Goal: Task Accomplishment & Management: Complete application form

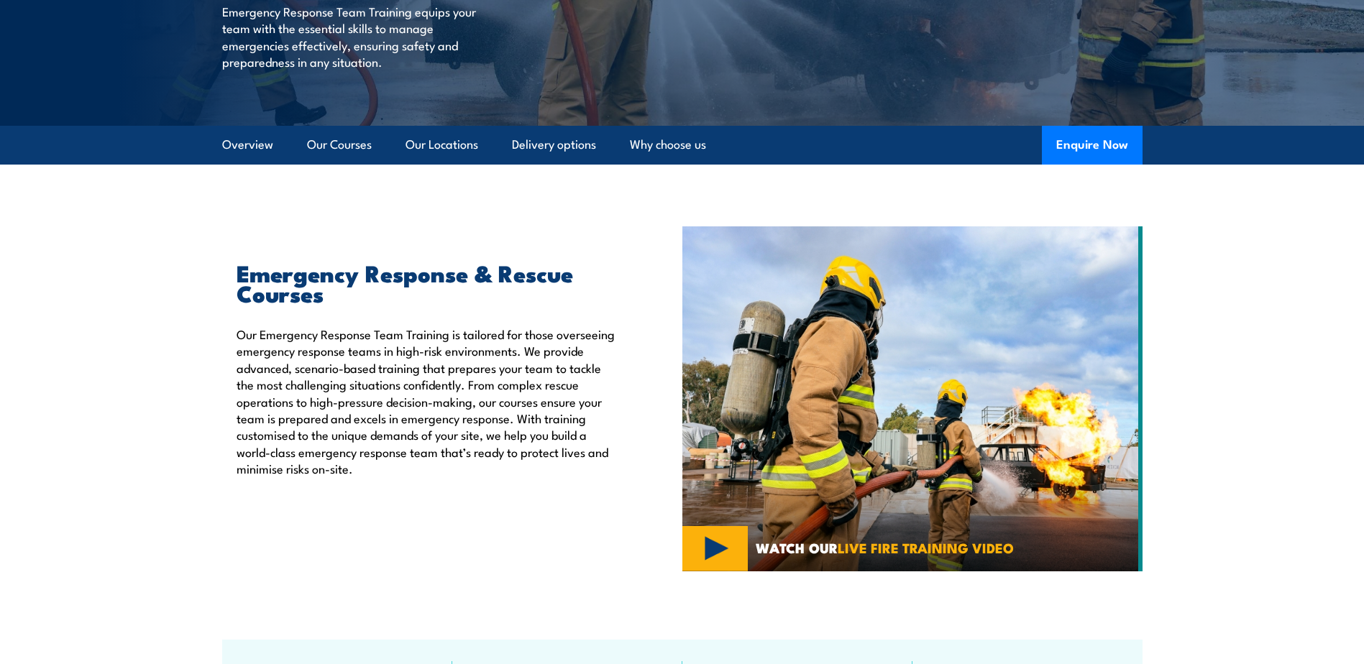
scroll to position [288, 0]
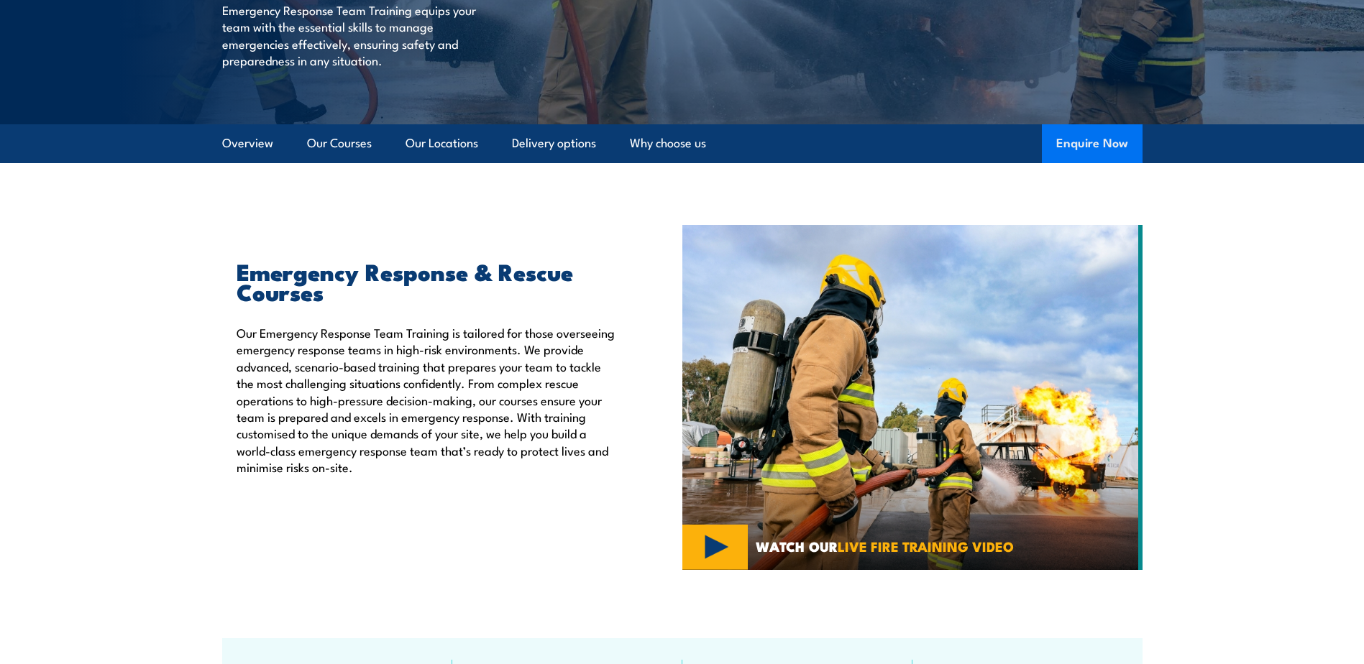
click at [1102, 144] on button "Enquire Now" at bounding box center [1092, 143] width 101 height 39
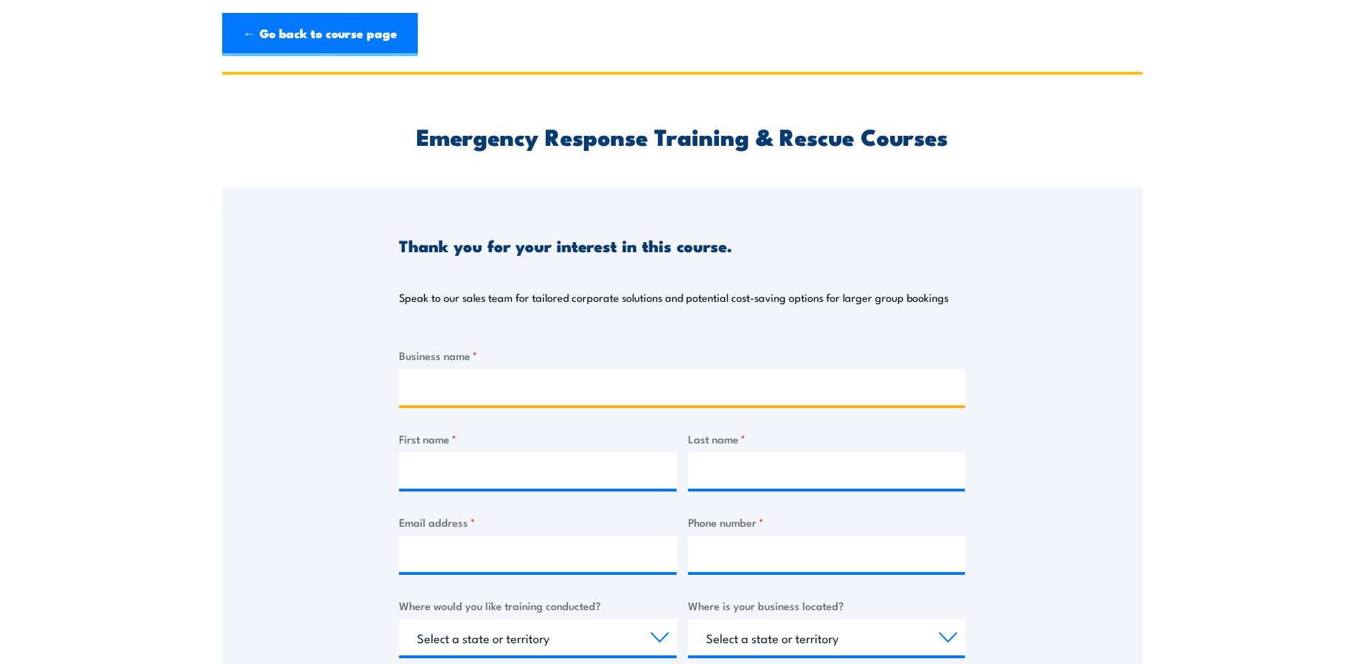
click at [500, 380] on input "Business name *" at bounding box center [682, 387] width 566 height 36
type input "[PERSON_NAME]"
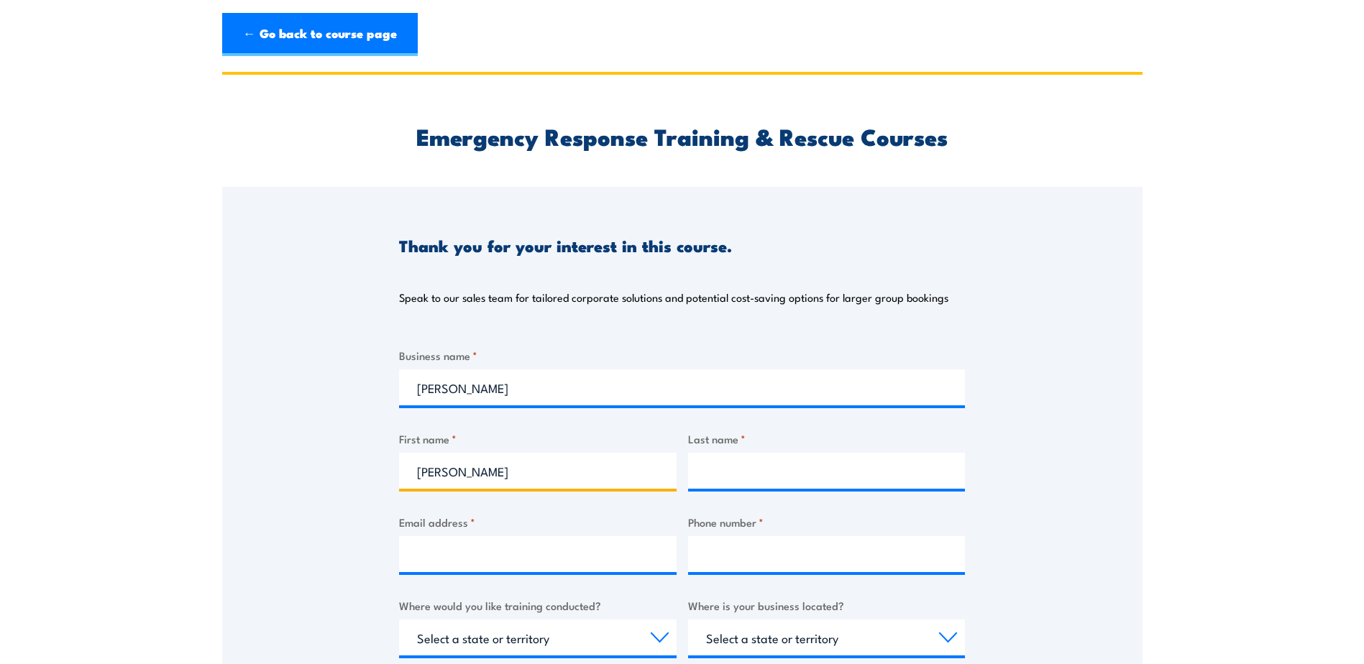
type input "[PERSON_NAME]"
type input "Zillmann"
type input "[EMAIL_ADDRESS][PERSON_NAME][DOMAIN_NAME]"
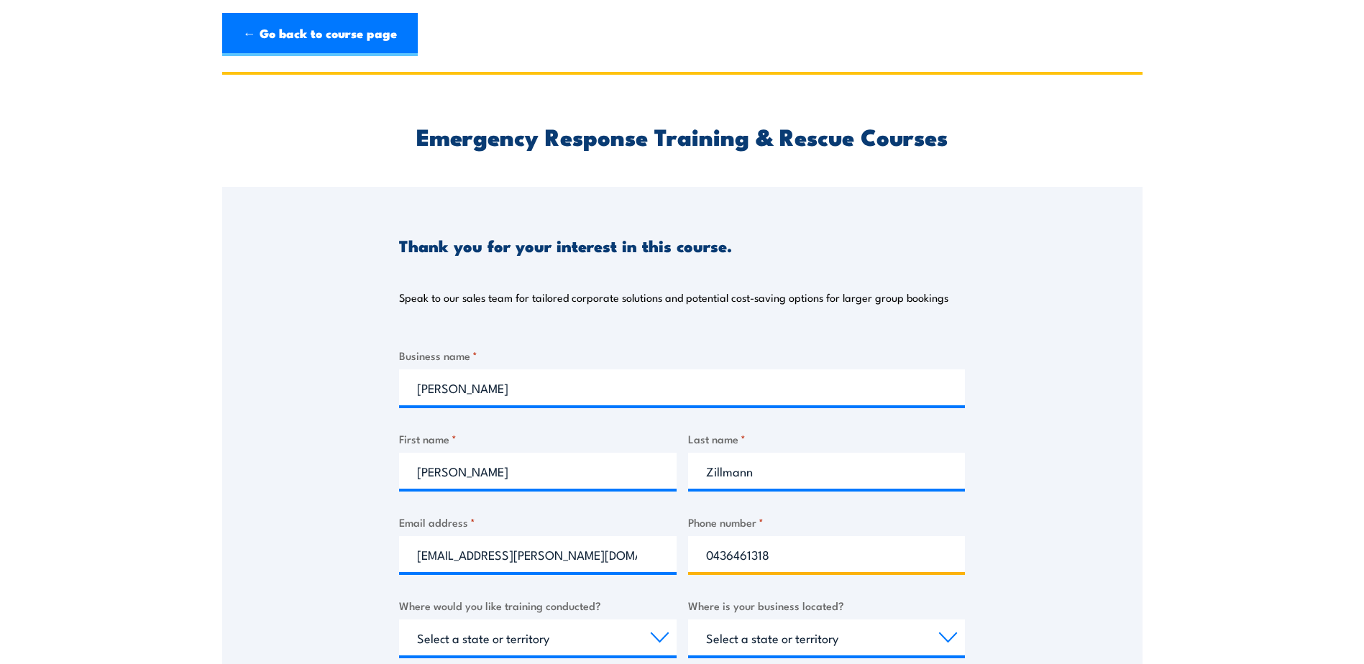
type input "0436461318"
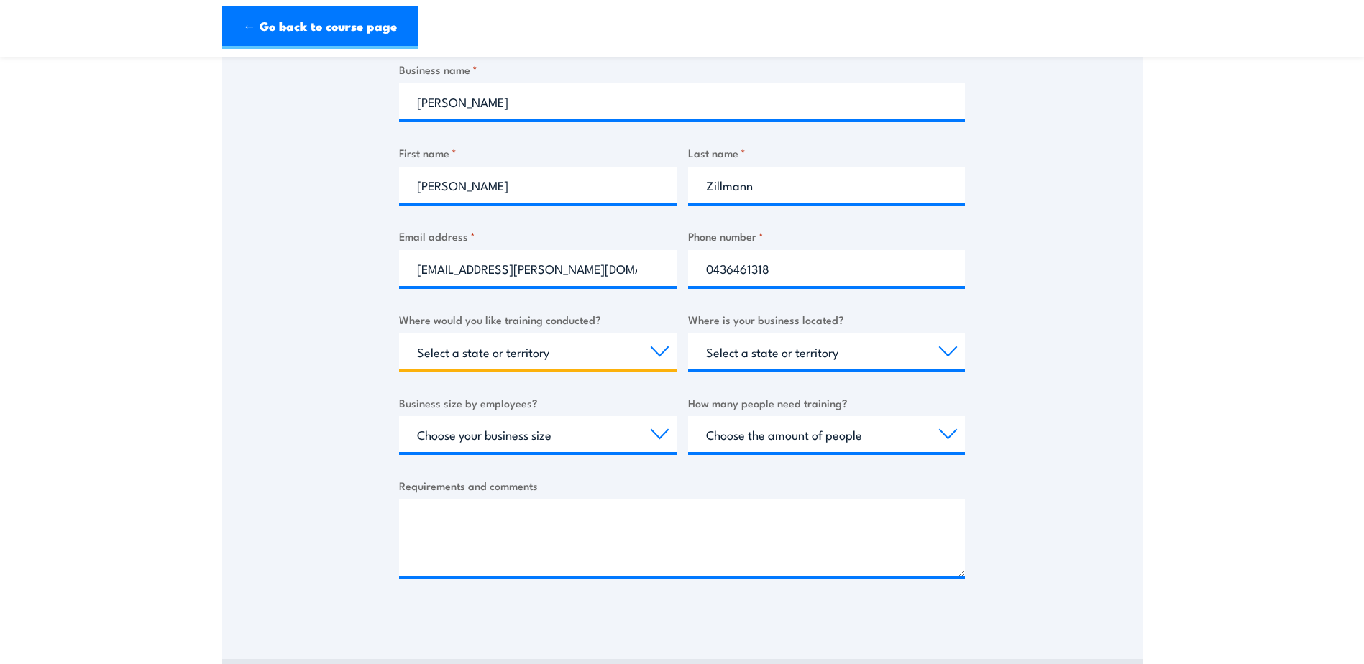
scroll to position [288, 0]
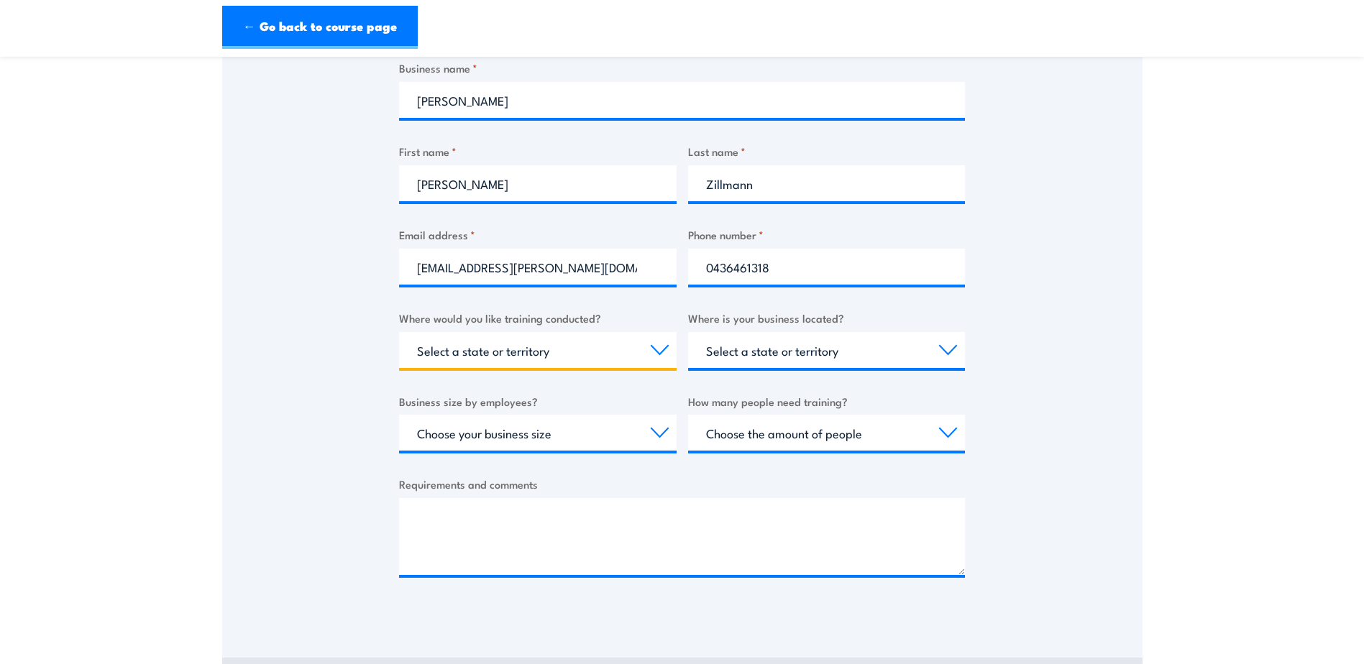
click at [657, 351] on select "Select a state or territory Nationally - multiple locations [GEOGRAPHIC_DATA] […" at bounding box center [537, 350] width 277 height 36
select select "QLD"
click at [399, 332] on select "Select a state or territory Nationally - multiple locations QLD NSW VIC SA ACT …" at bounding box center [537, 350] width 277 height 36
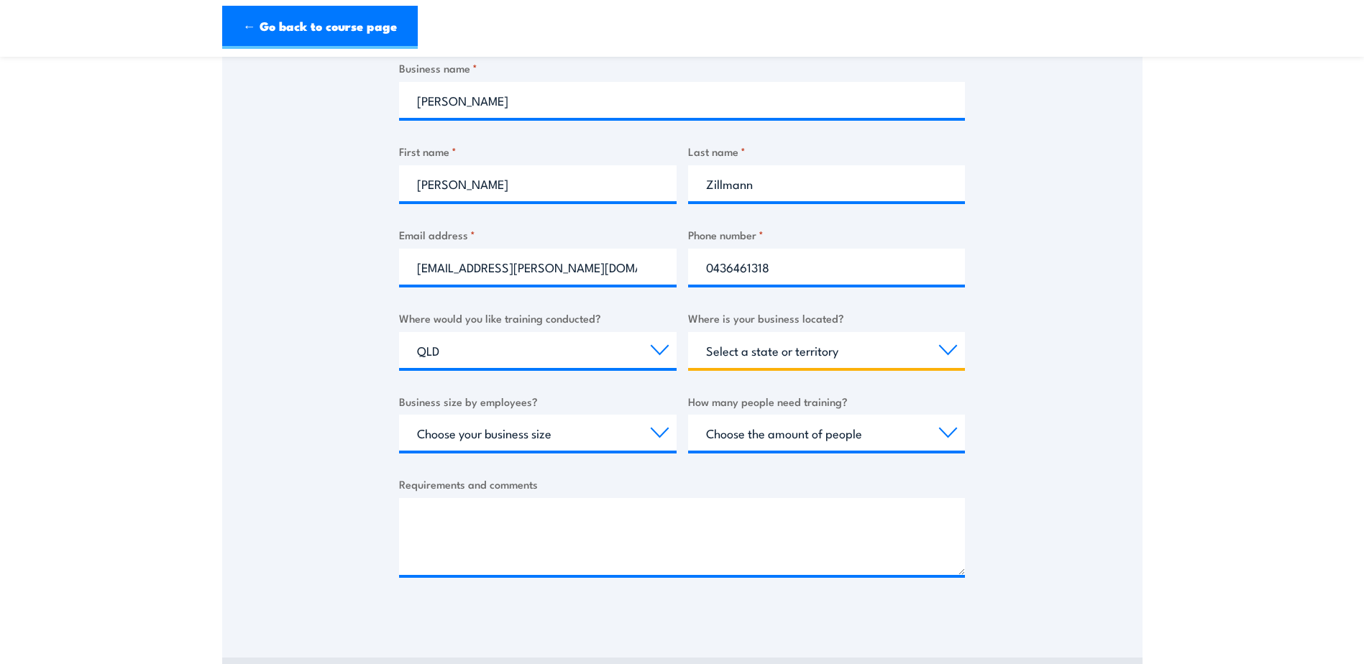
click at [951, 354] on select "Select a state or territory QLD NSW VIC SA ACT WA TAS NT" at bounding box center [826, 350] width 277 height 36
select select "QLD"
click at [688, 332] on select "Select a state or territory QLD NSW VIC SA ACT WA TAS NT" at bounding box center [826, 350] width 277 height 36
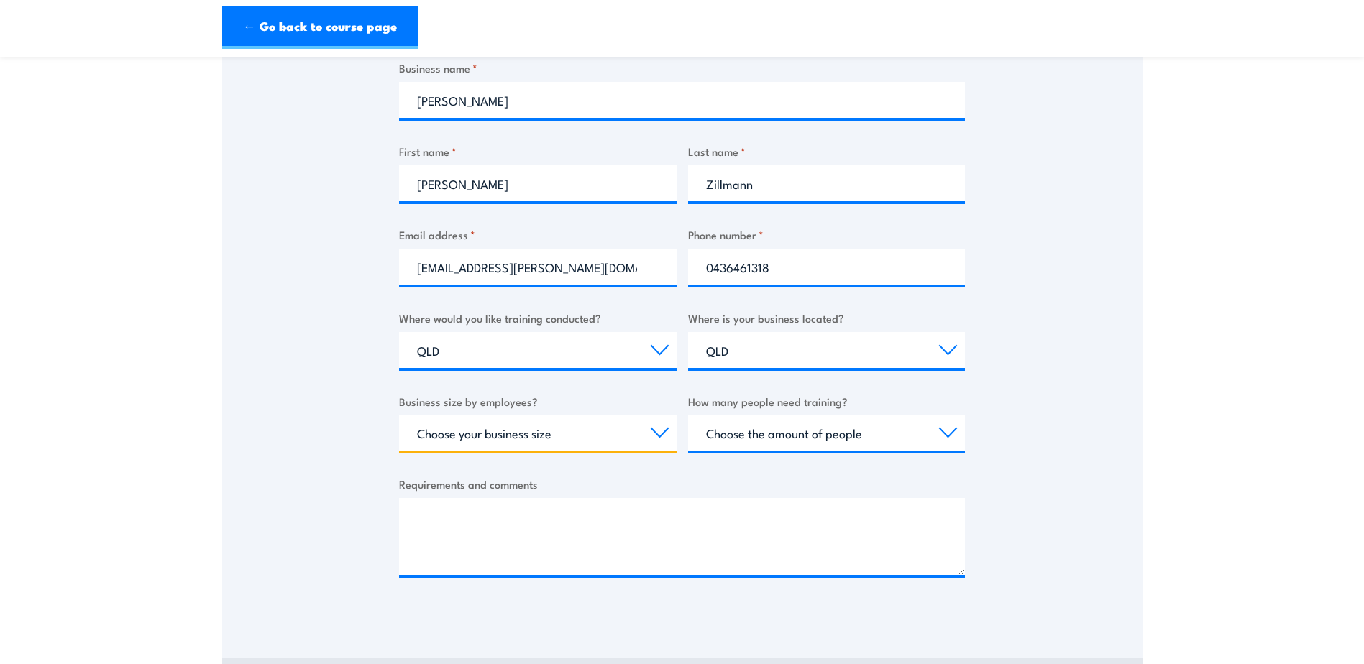
click at [656, 431] on select "Choose your business size 1 to 19 20 to 199 200+" at bounding box center [537, 433] width 277 height 36
select select "200+"
click at [399, 415] on select "Choose your business size 1 to 19 20 to 199 200+" at bounding box center [537, 433] width 277 height 36
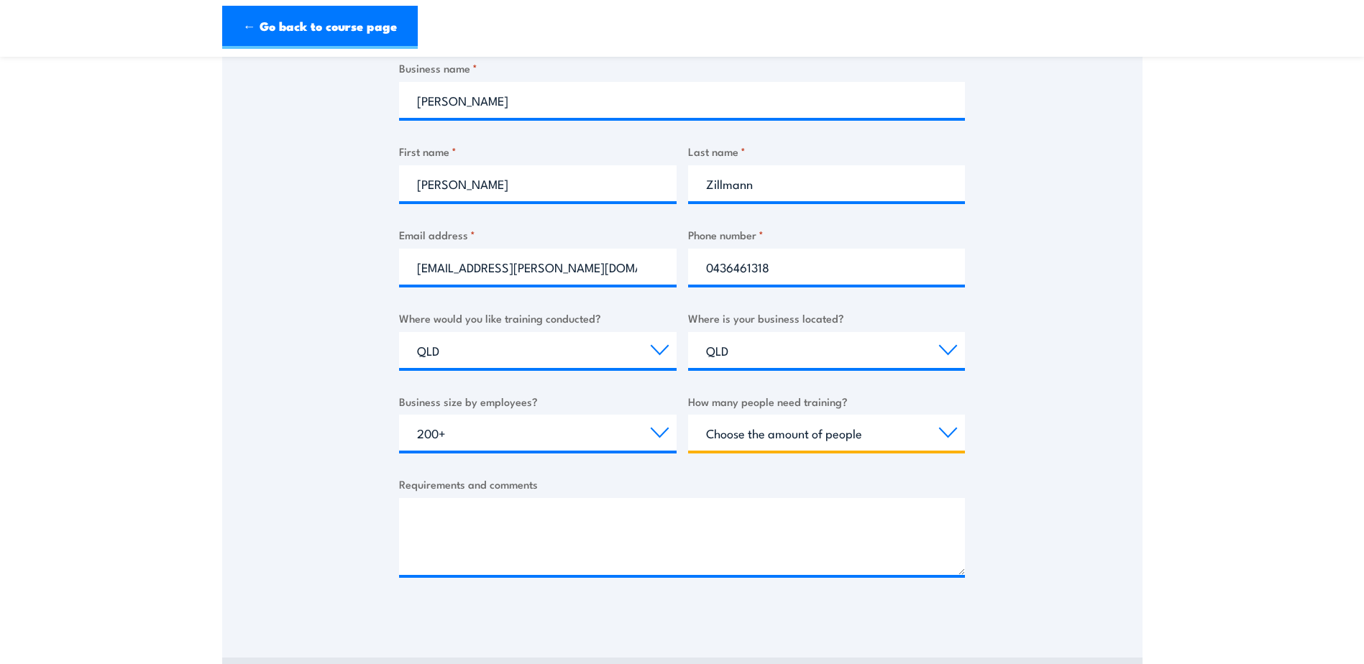
click at [814, 436] on select "Choose the amount of people 1 to 4 5 to 19 20+" at bounding box center [826, 433] width 277 height 36
select select "1 to 4"
click at [688, 415] on select "Choose the amount of people 1 to 4 5 to 19 20+" at bounding box center [826, 433] width 277 height 36
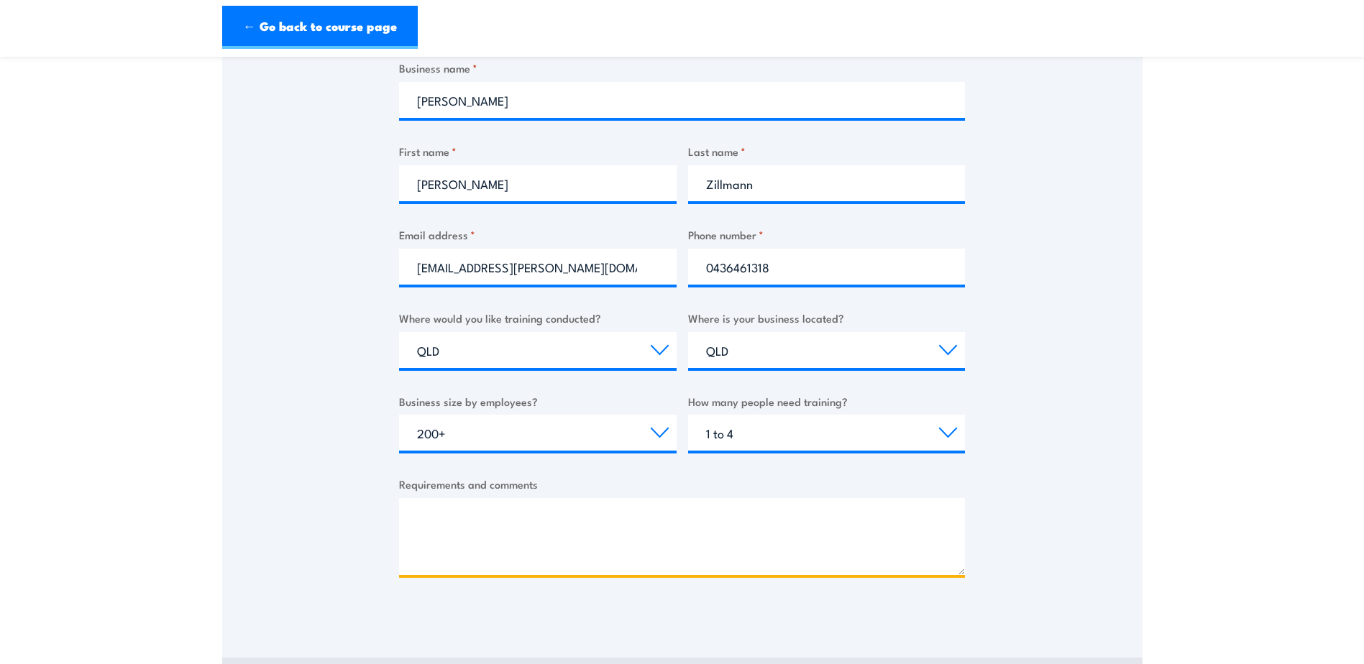
click at [483, 513] on textarea "Requirements and comments" at bounding box center [682, 536] width 566 height 77
drag, startPoint x: 531, startPoint y: 519, endPoint x: 717, endPoint y: 524, distance: 185.5
click at [717, 524] on textarea "Level 1 ERT Training - Advanced First Aid & Resus" at bounding box center [682, 536] width 566 height 77
drag, startPoint x: 533, startPoint y: 516, endPoint x: 587, endPoint y: 516, distance: 53.2
click at [587, 516] on textarea "Level 1 ERT Training - HLTAID011," at bounding box center [682, 536] width 566 height 77
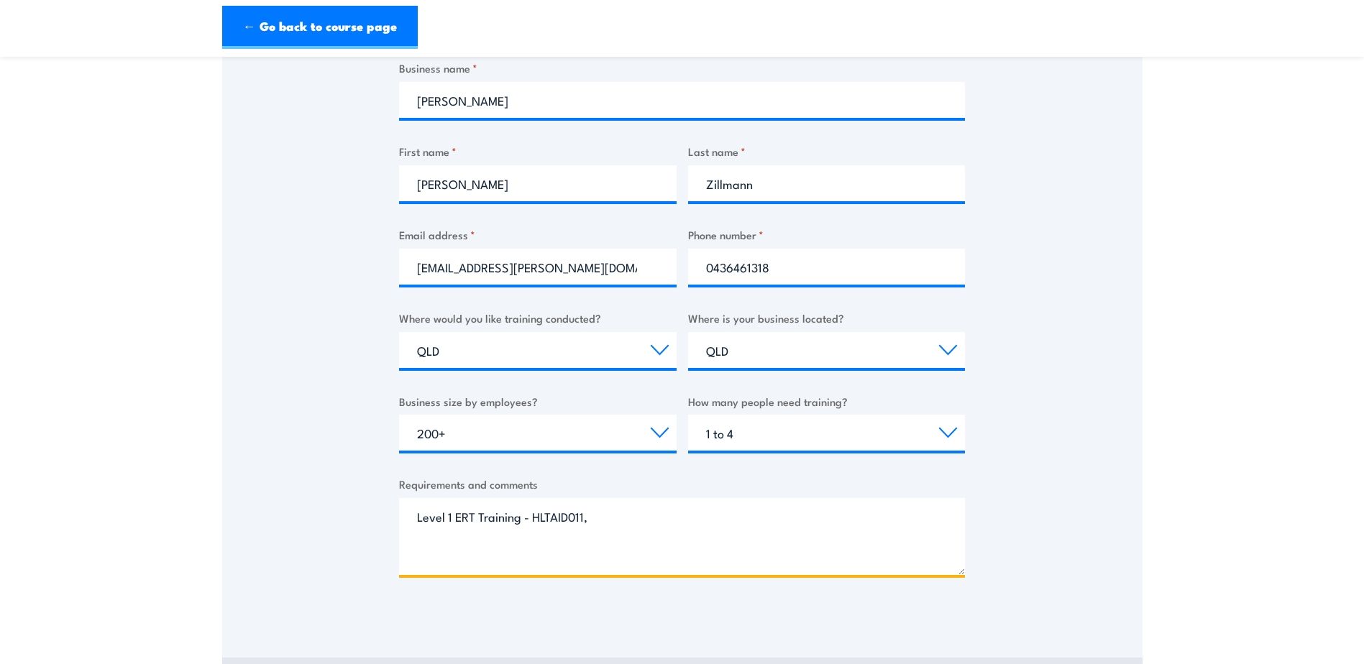
click at [627, 523] on textarea "Level 1 ERT Training - HLTAID011," at bounding box center [682, 536] width 566 height 77
paste textarea "HLTAID011"
click at [584, 518] on textarea "Level 1 ERT Training - HLTAID011, HLTAID011, HLTAID011" at bounding box center [682, 536] width 566 height 77
click at [712, 518] on textarea "Level 1 ERT Training - HLTAID009, HLTAID011, HLTAID011" at bounding box center [682, 536] width 566 height 77
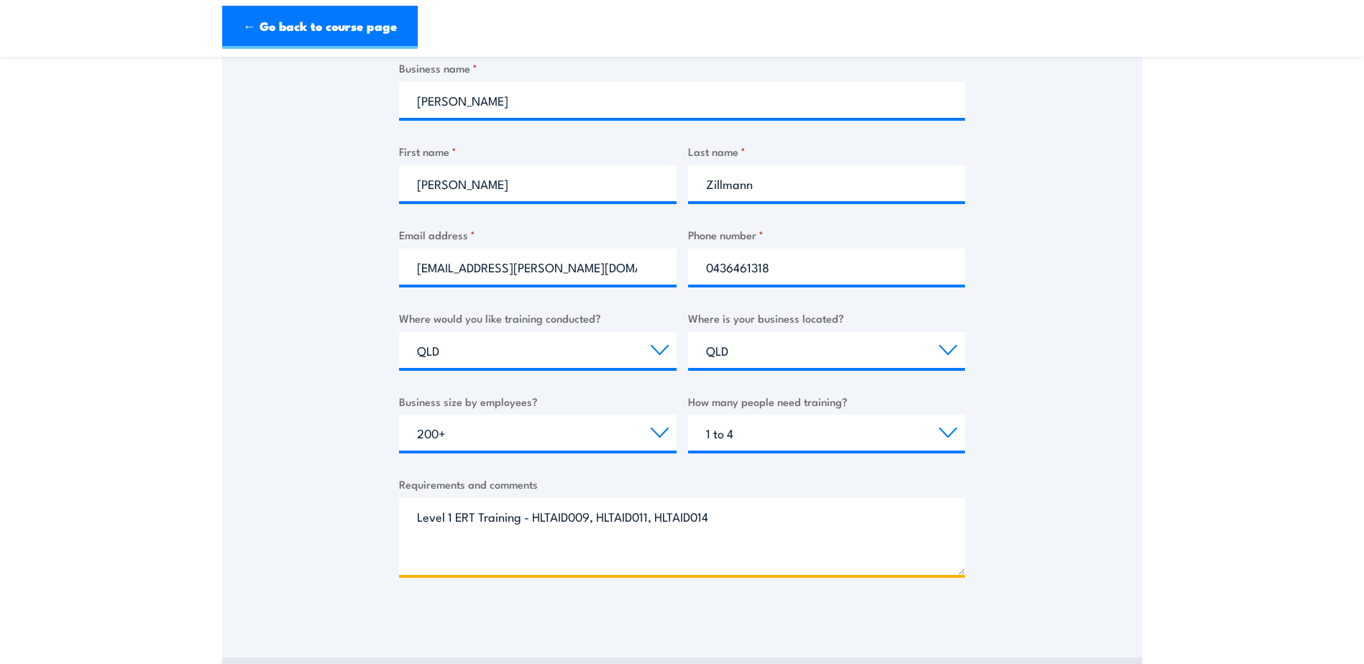
click at [715, 518] on textarea "Level 1 ERT Training - HLTAID009, HLTAID011, HLTAID014" at bounding box center [682, 536] width 566 height 77
paste textarea "HLTAID011"
drag, startPoint x: 780, startPoint y: 519, endPoint x: 837, endPoint y: 518, distance: 56.8
click at [837, 518] on textarea "Level 1 ERT Training - HLTAID009, HLTAID011, HLTAID014, HLTAID015, PUAFIR210," at bounding box center [682, 536] width 566 height 77
click at [870, 525] on textarea "Level 1 ERT Training - HLTAID009, HLTAID011, HLTAID014, HLTAID015, PUAFIR210," at bounding box center [682, 536] width 566 height 77
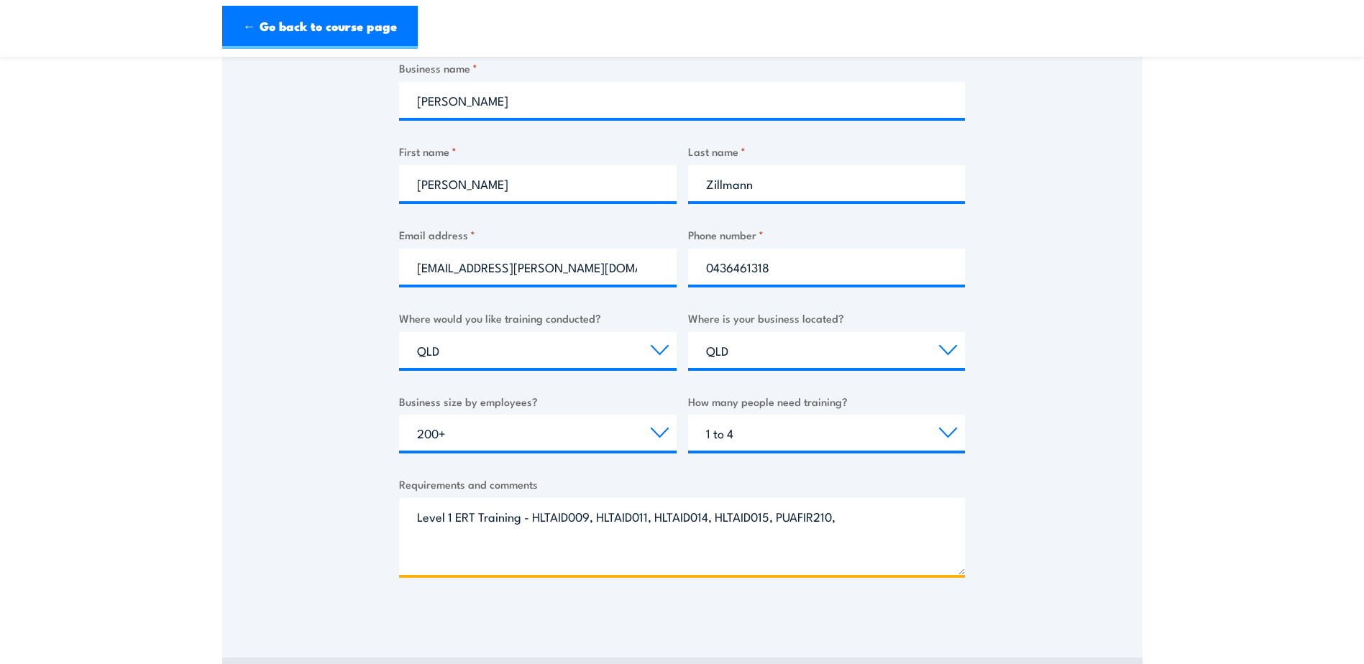
paste textarea "PUAFIR210"
click at [835, 518] on textarea "Level 1 ERT Training - HLTAID009, HLTAID011, HLTAID014, HLTAID015, PUAFIR210, P…" at bounding box center [682, 536] width 566 height 77
click at [913, 518] on textarea "Level 1 ERT Training - HLTAID009, HLTAID011, HLTAID014, HLTAID015, PUAFIR207, P…" at bounding box center [682, 536] width 566 height 77
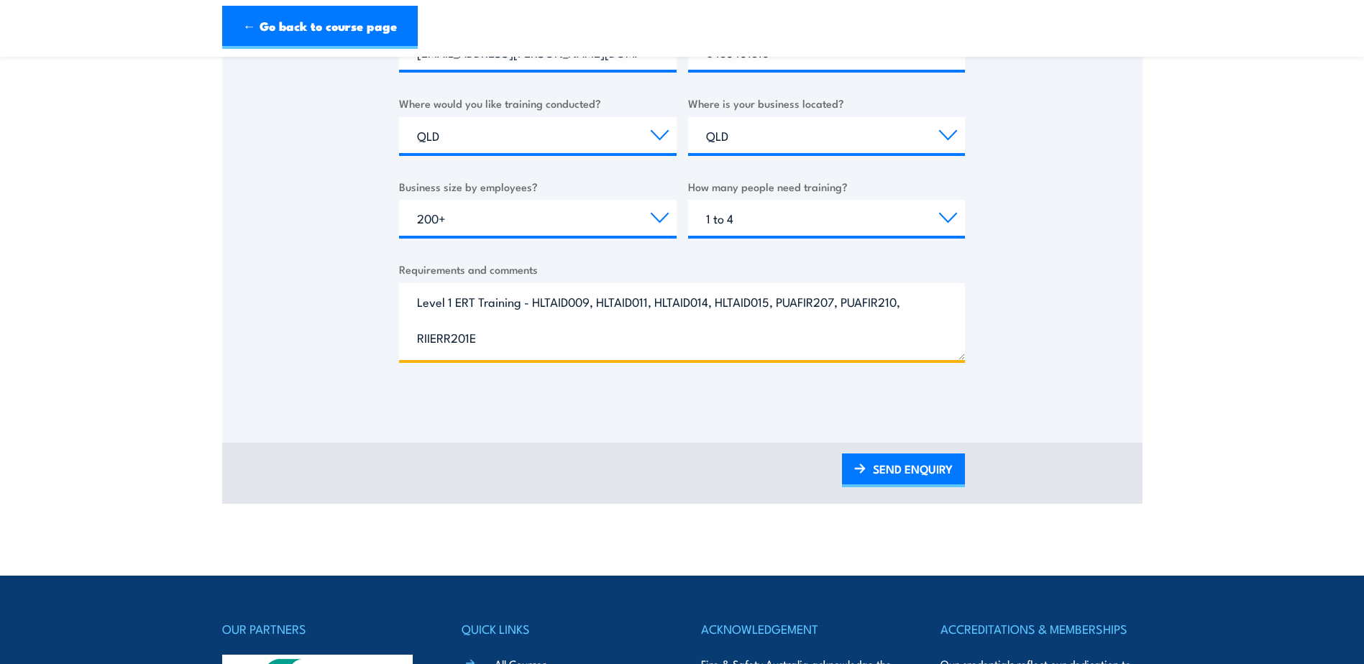
scroll to position [503, 0]
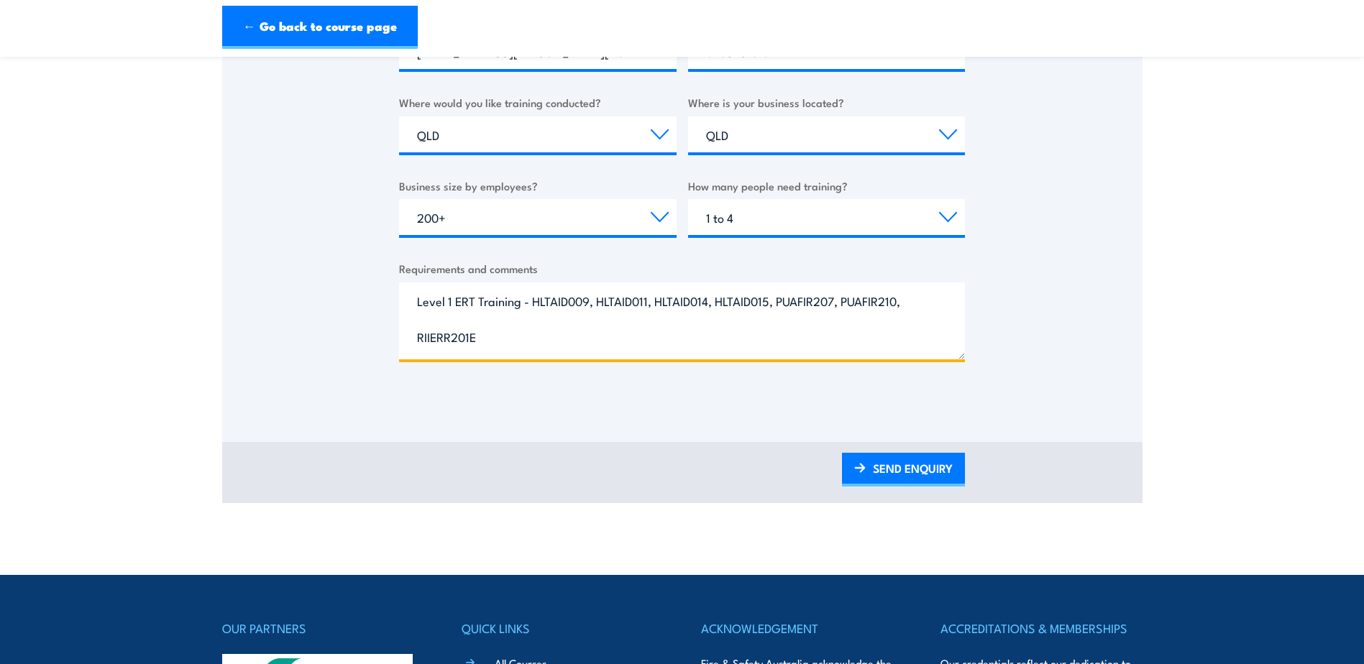
click at [676, 343] on textarea "Level 1 ERT Training - HLTAID009, HLTAID011, HLTAID014, HLTAID015, PUAFIR207, P…" at bounding box center [682, 320] width 566 height 77
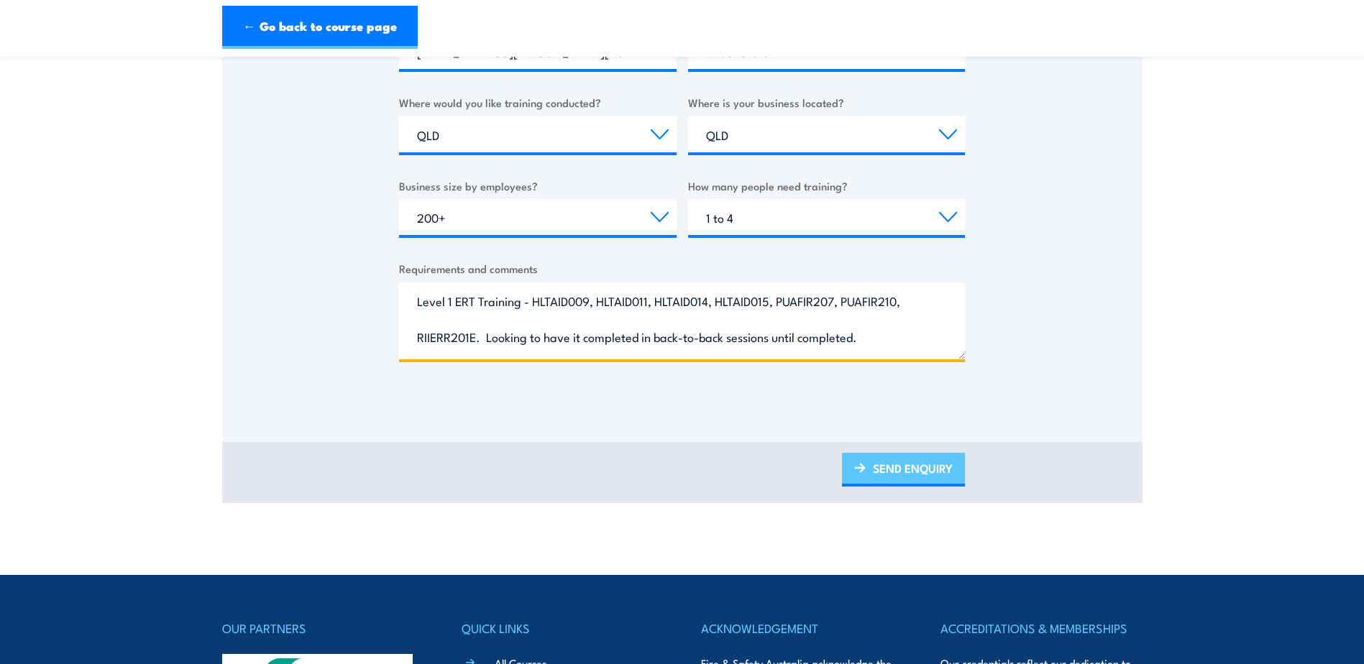
type textarea "Level 1 ERT Training - HLTAID009, HLTAID011, HLTAID014, HLTAID015, PUAFIR207, P…"
click at [905, 475] on link "SEND ENQUIRY" at bounding box center [903, 470] width 123 height 34
click at [899, 457] on link "SEND ENQUIRY" at bounding box center [903, 470] width 123 height 34
